Goal: Transaction & Acquisition: Book appointment/travel/reservation

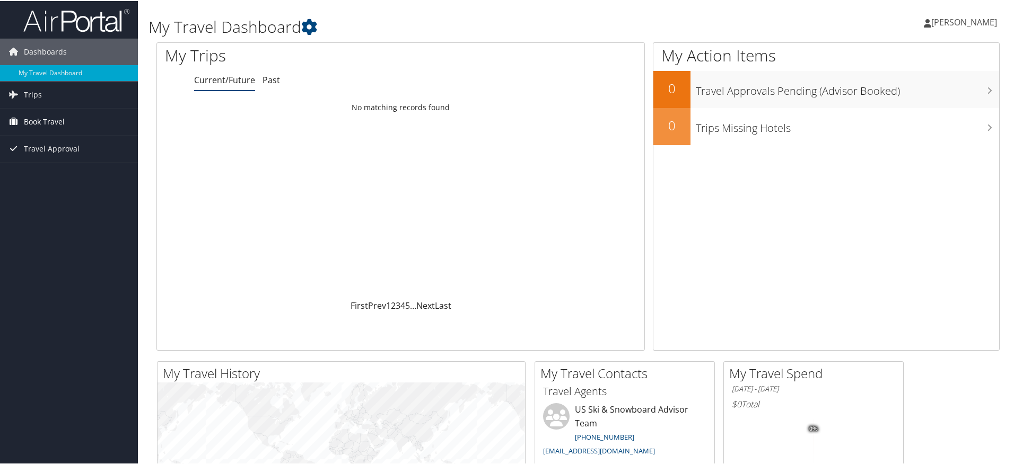
click at [46, 127] on span "Book Travel" at bounding box center [44, 121] width 41 height 27
click at [47, 179] on link "Book/Manage Online Trips" at bounding box center [69, 174] width 138 height 16
